Goal: Information Seeking & Learning: Learn about a topic

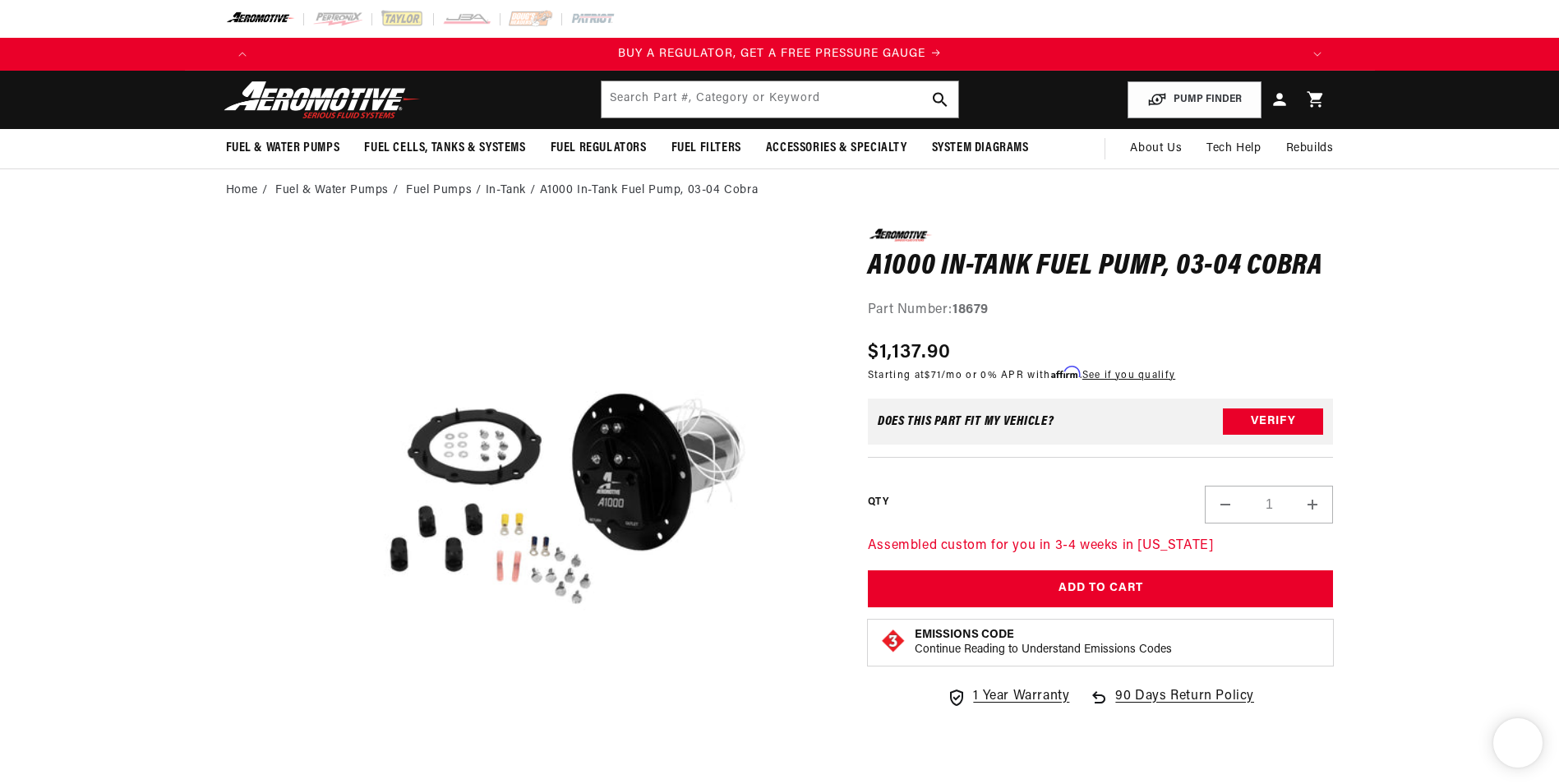
click at [750, 109] on input "text" at bounding box center [780, 99] width 357 height 36
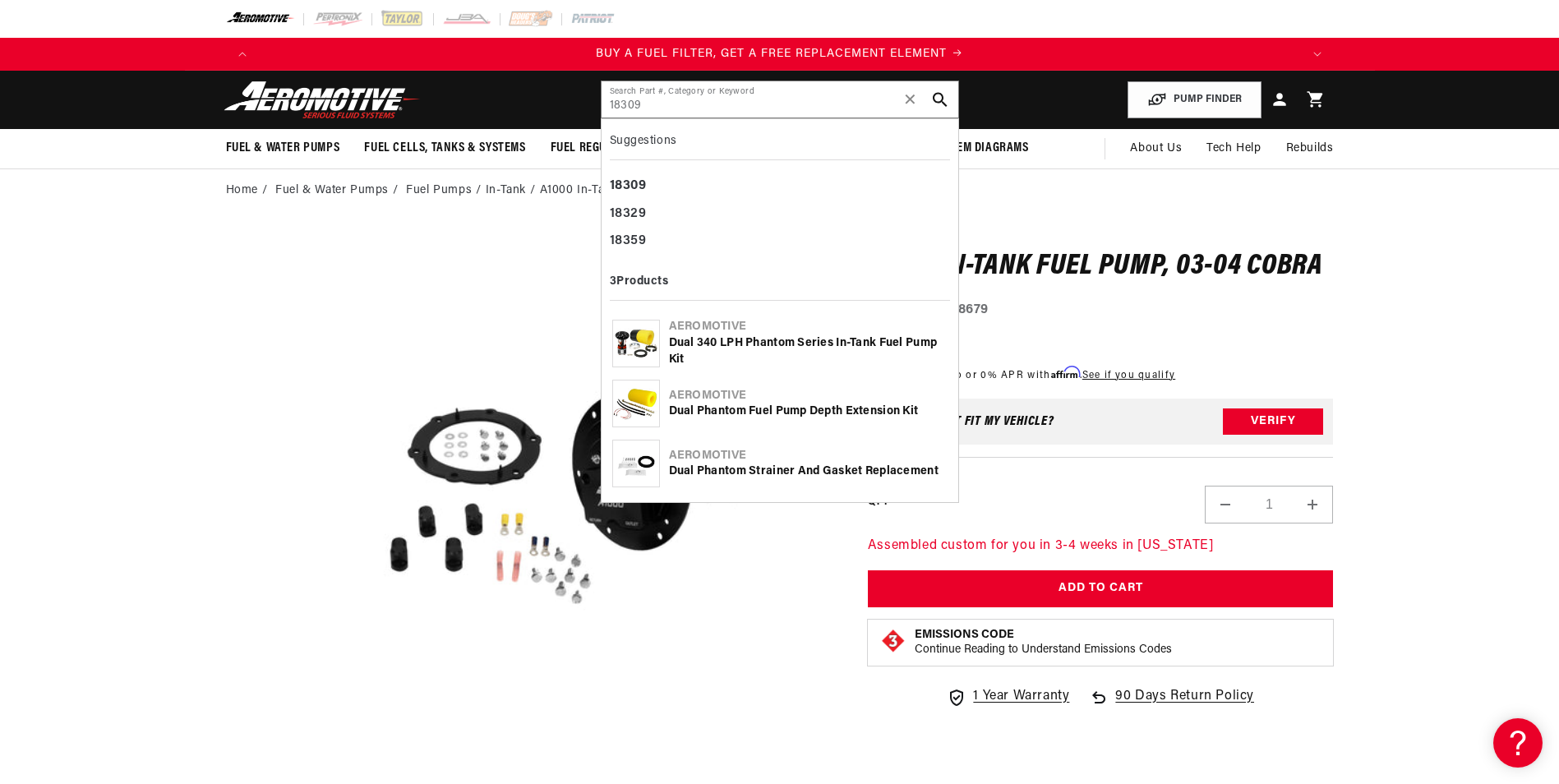
type input "18309"
click at [789, 338] on div "Dual 340 LPH Phantom Series In-Tank Fuel Pump Kit" at bounding box center [808, 351] width 278 height 32
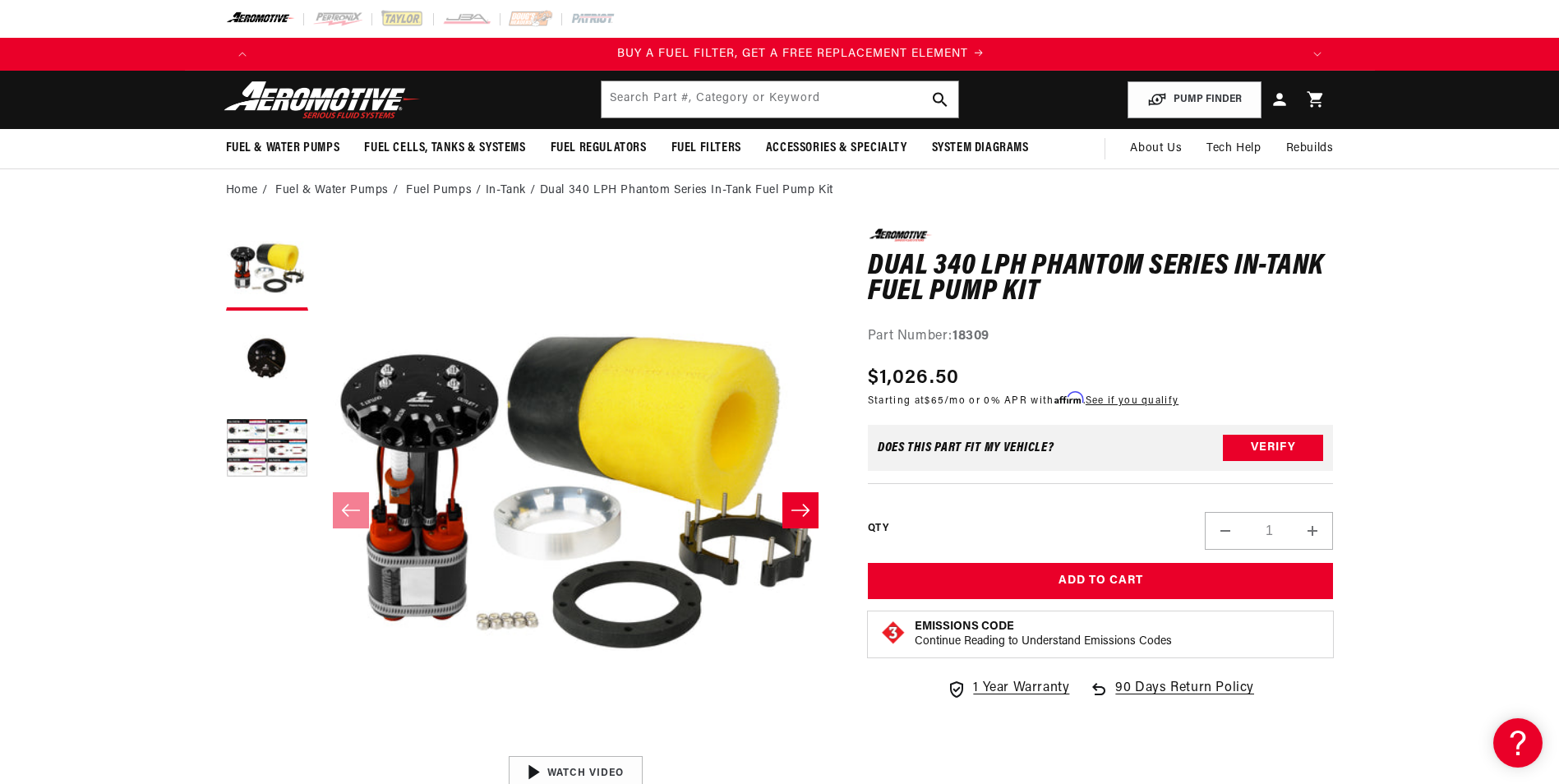
scroll to position [0, 1042]
click at [678, 97] on input "text" at bounding box center [780, 99] width 357 height 36
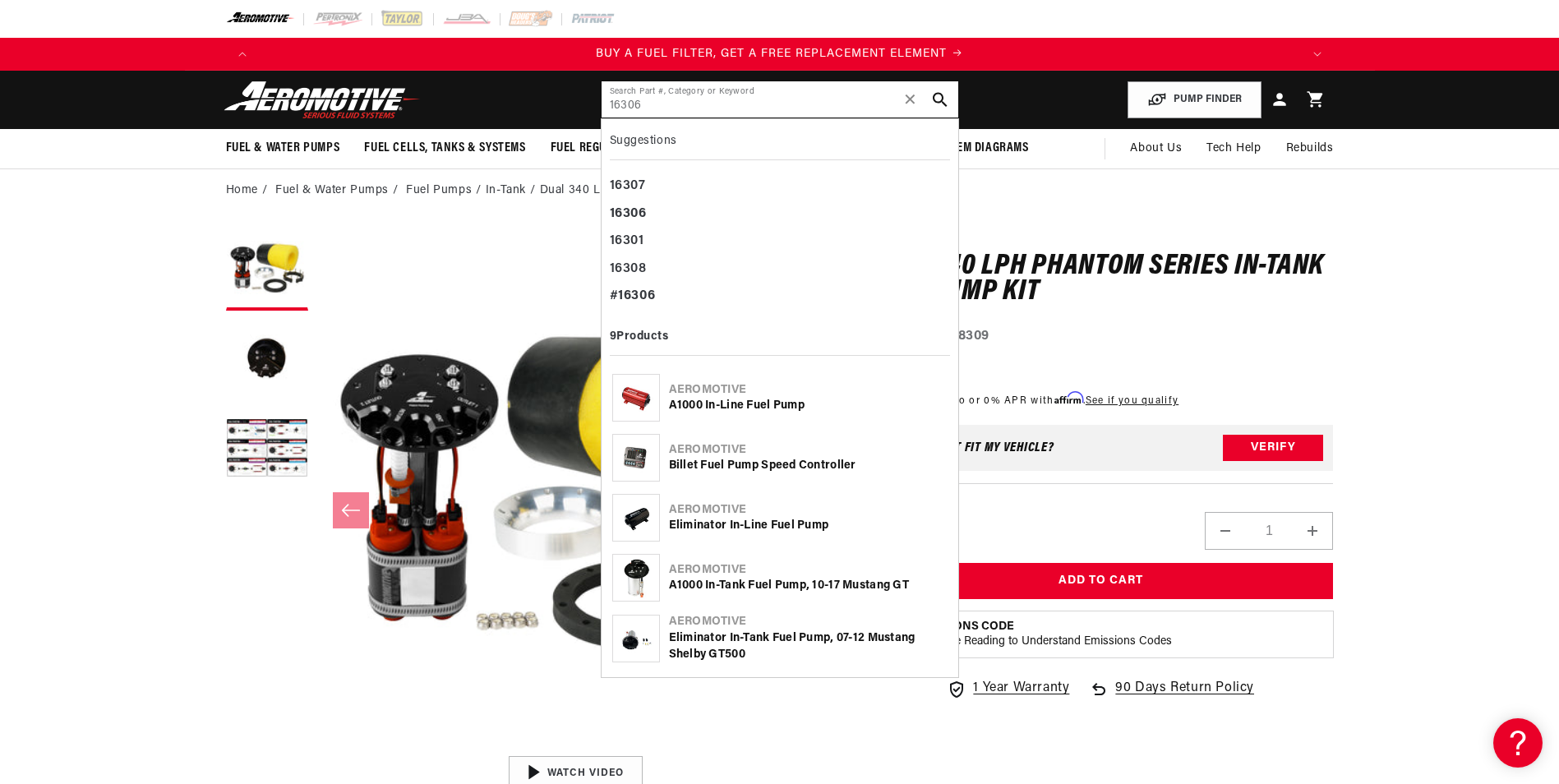
type input "16306"
click at [764, 471] on div "Billet Fuel Pump Speed Controller" at bounding box center [808, 465] width 278 height 17
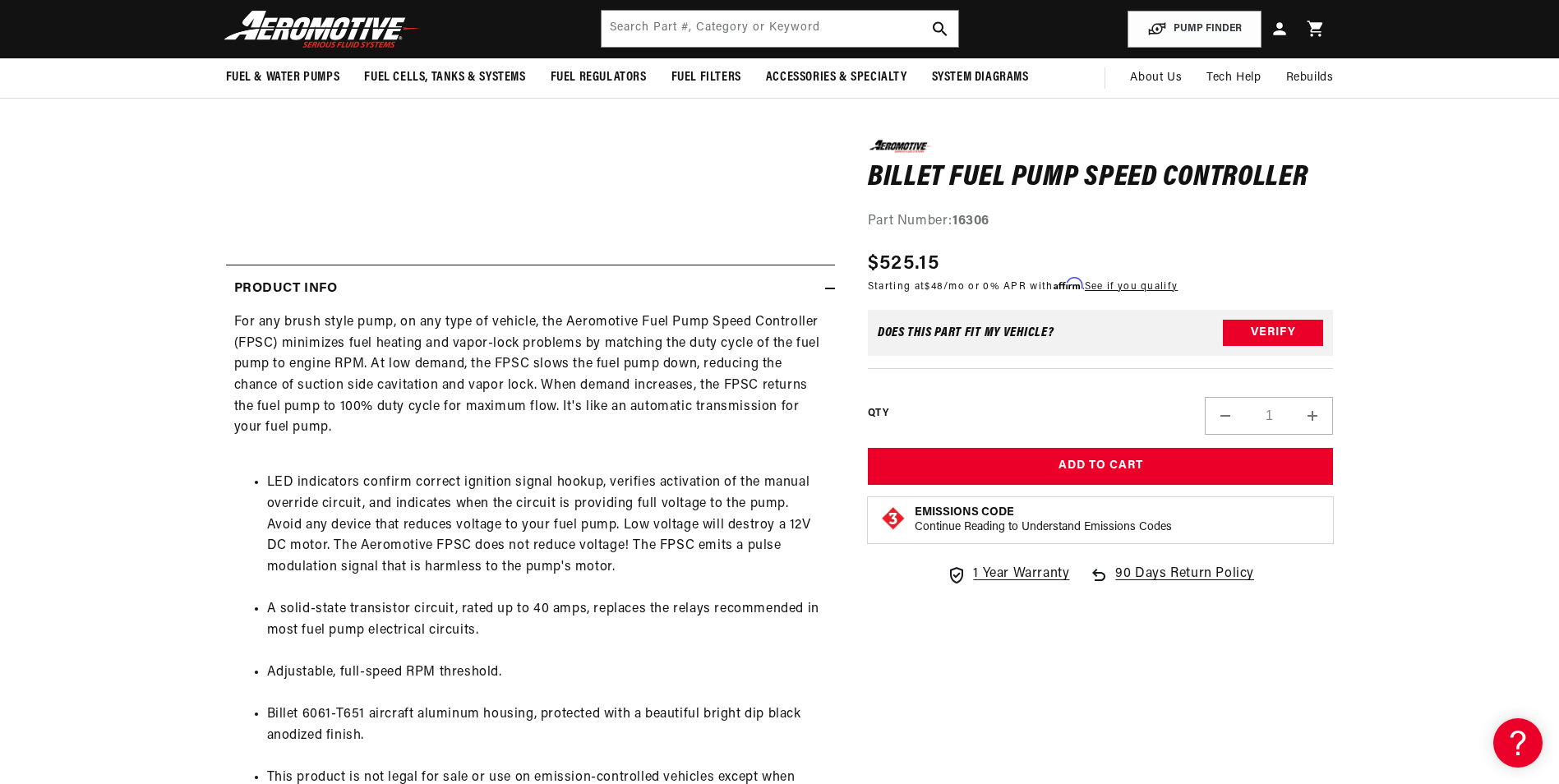
scroll to position [328, 0]
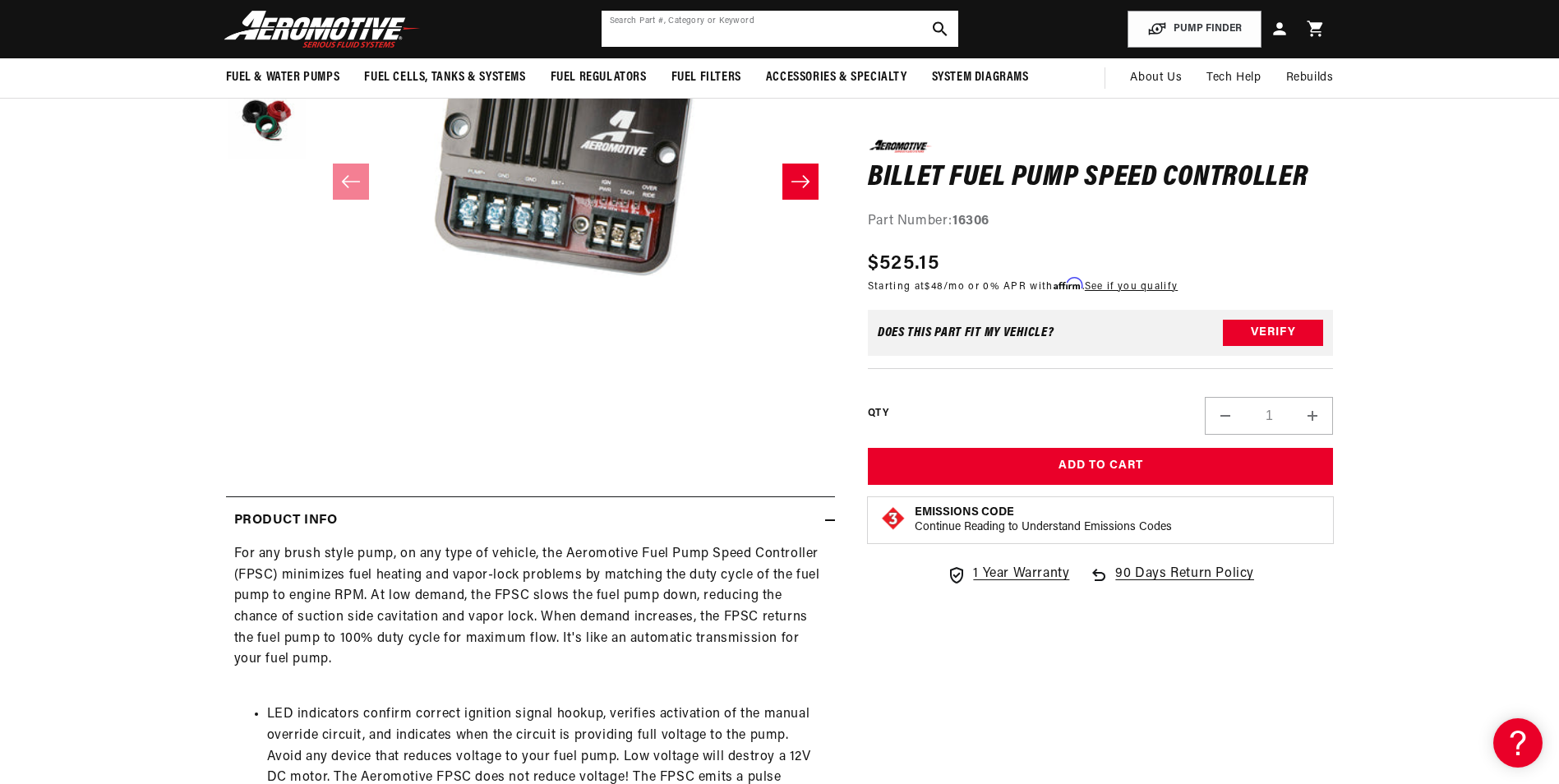
click at [687, 25] on input "text" at bounding box center [780, 28] width 357 height 36
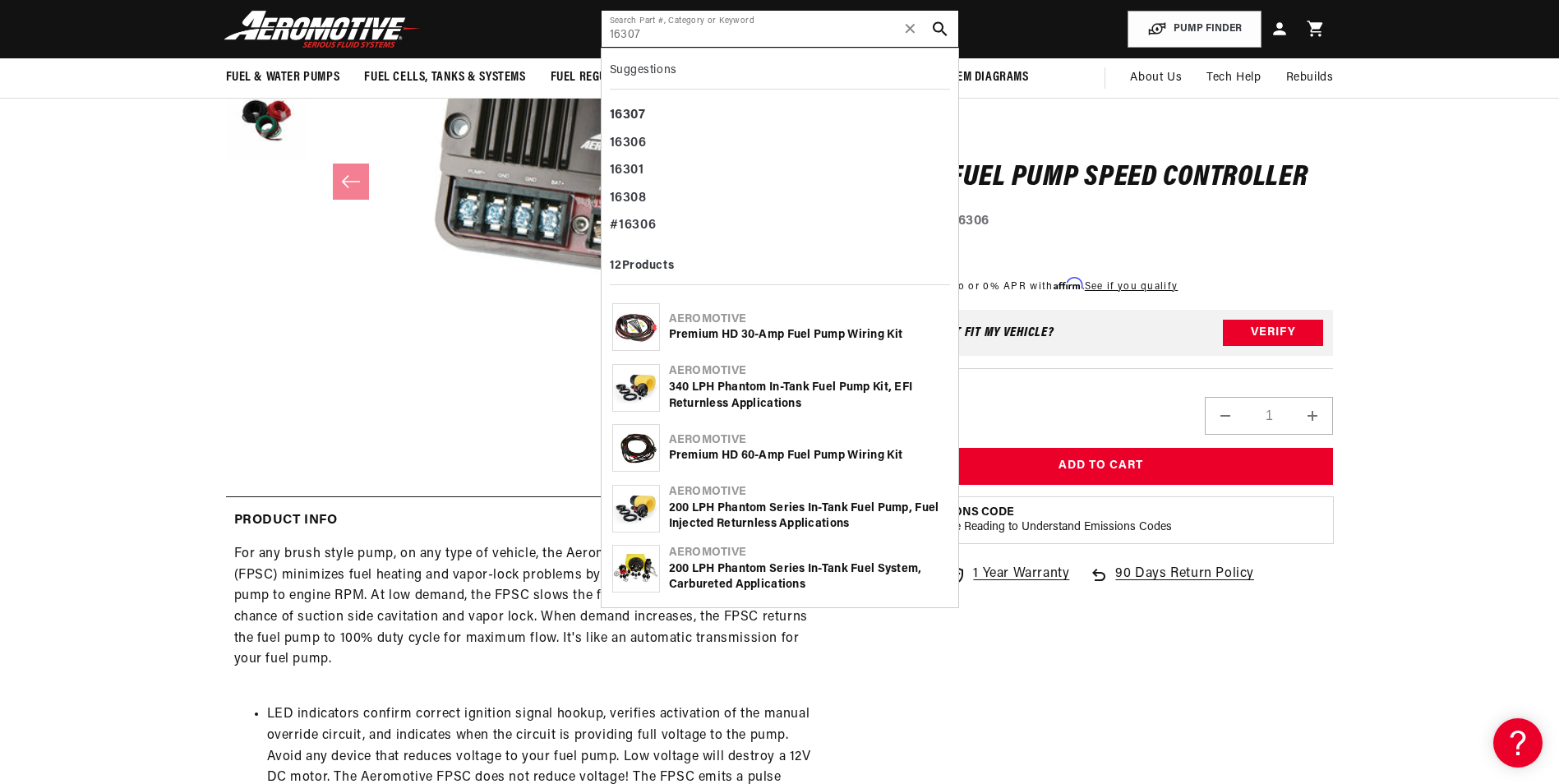
scroll to position [0, 2084]
type input "16307"
click at [785, 333] on div "Premium HD 30-Amp Fuel Pump Wiring Kit" at bounding box center [808, 334] width 278 height 17
